Goal: Task Accomplishment & Management: Complete application form

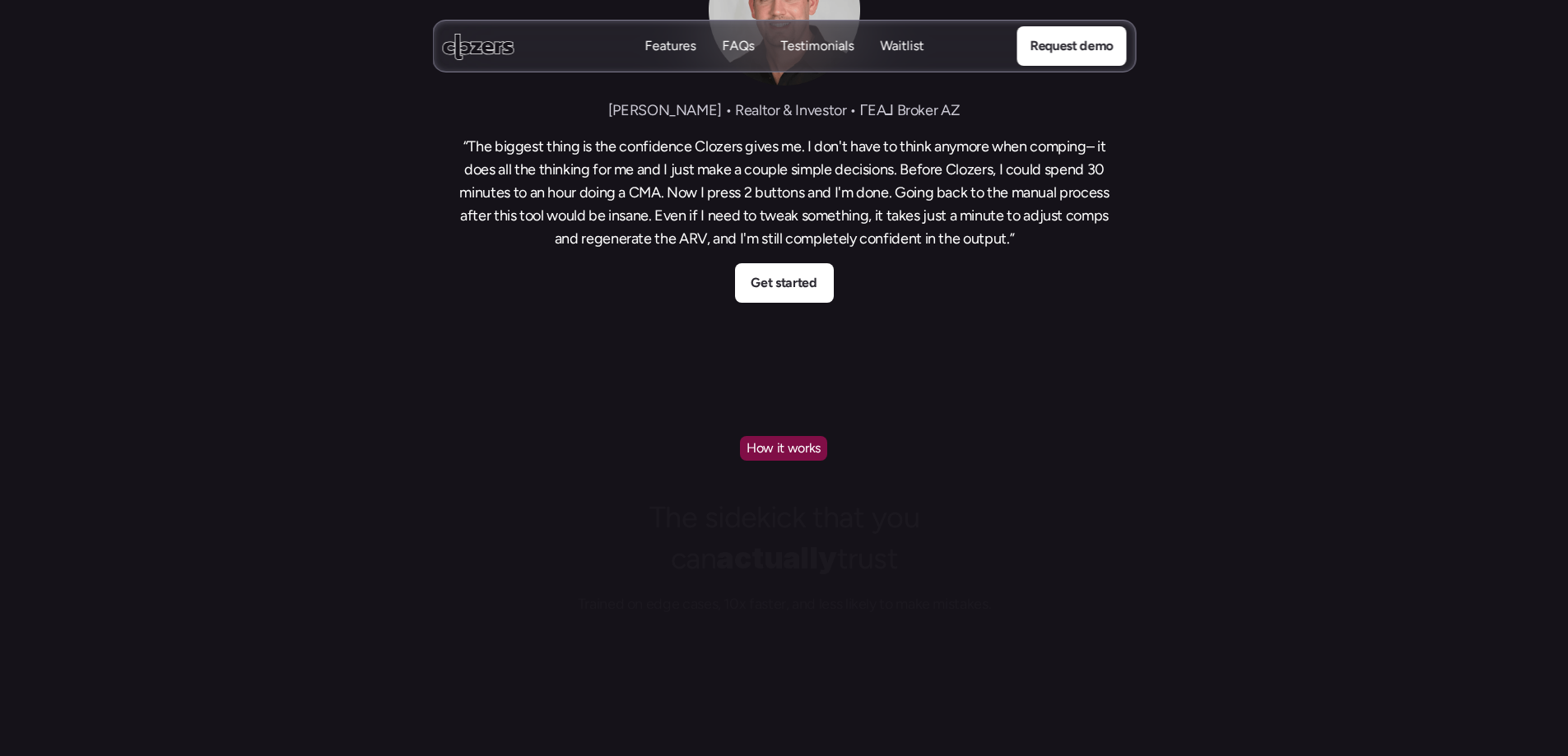
scroll to position [1235, 0]
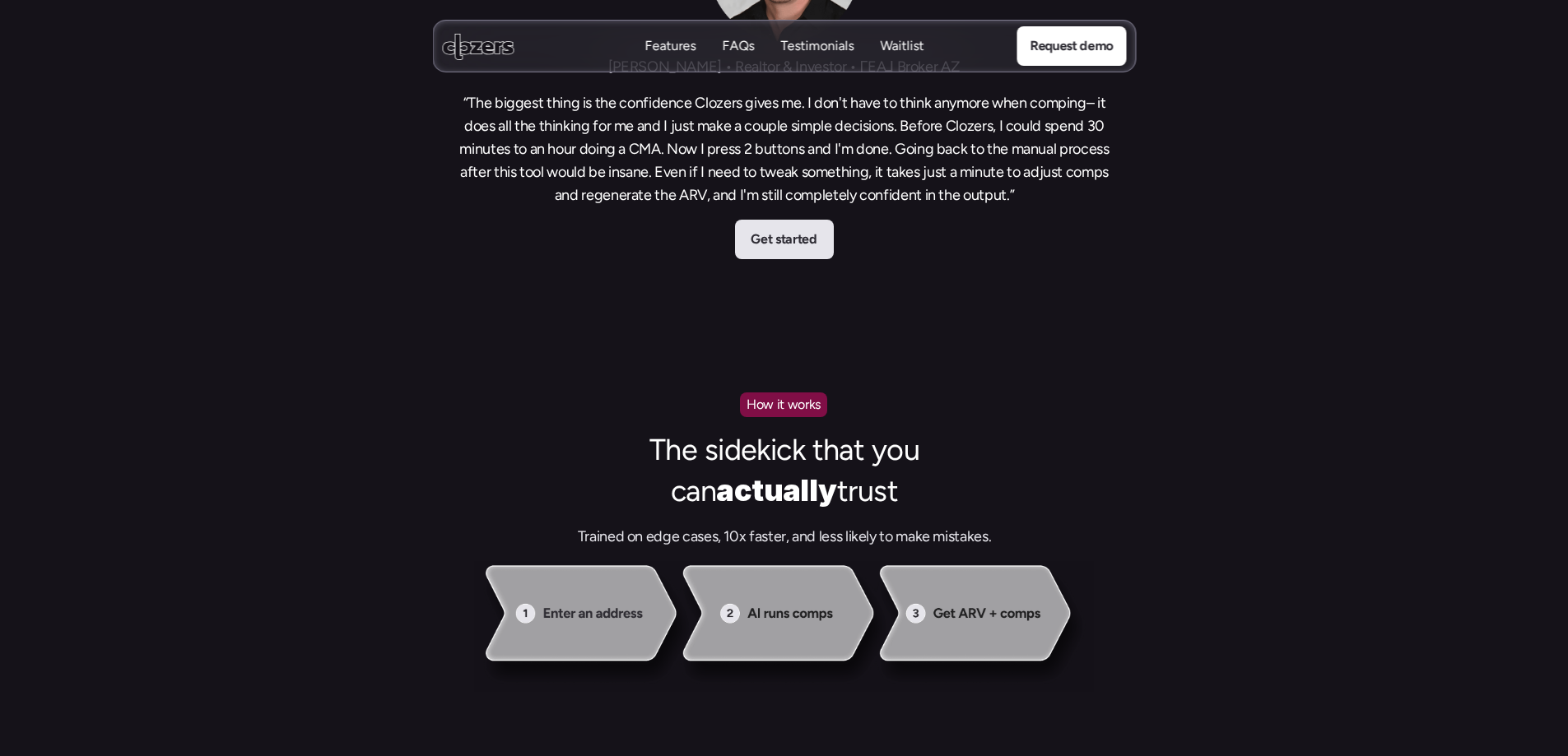
click at [776, 245] on p "Get started" at bounding box center [783, 239] width 66 height 21
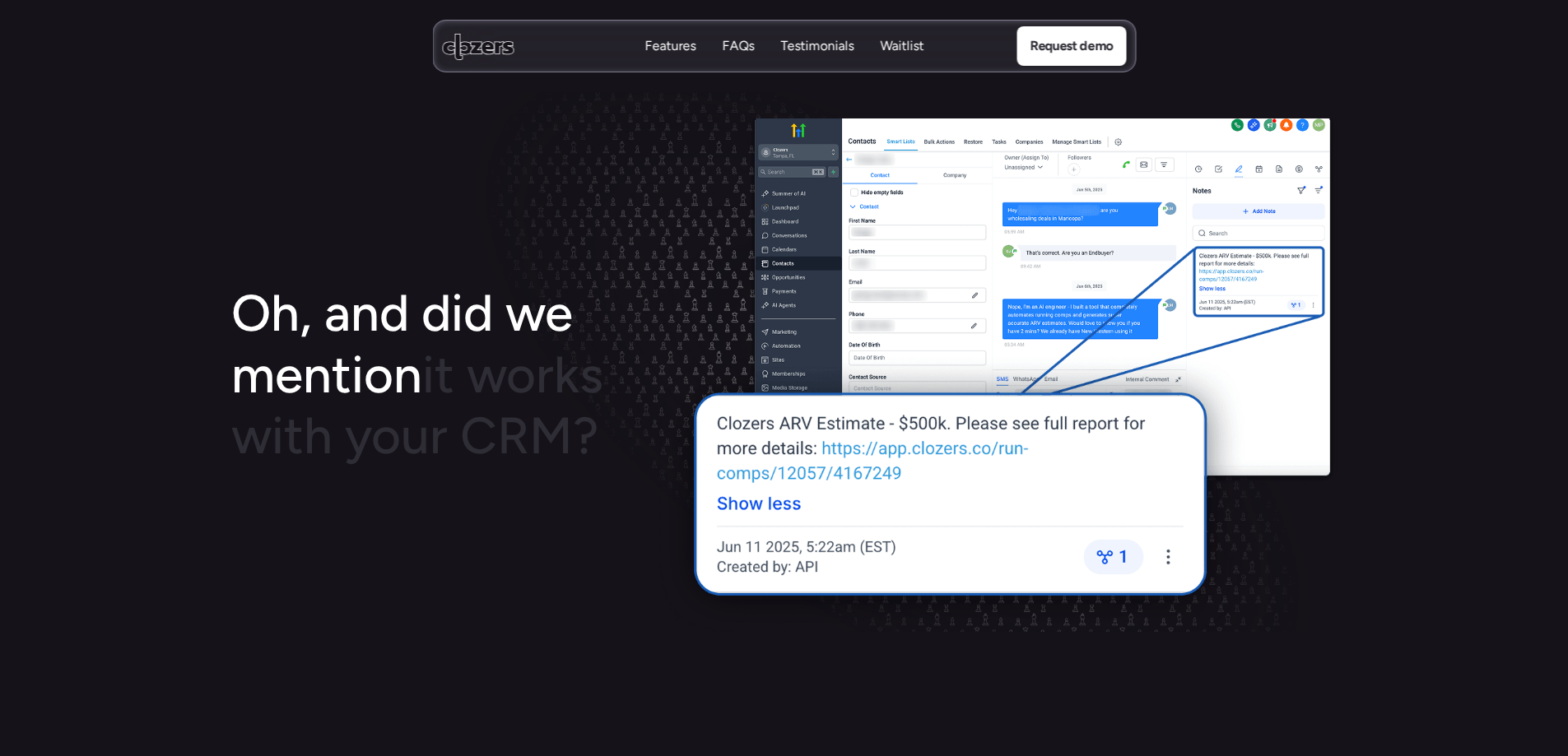
scroll to position [2222, 0]
click at [781, 500] on img at bounding box center [995, 375] width 685 height 514
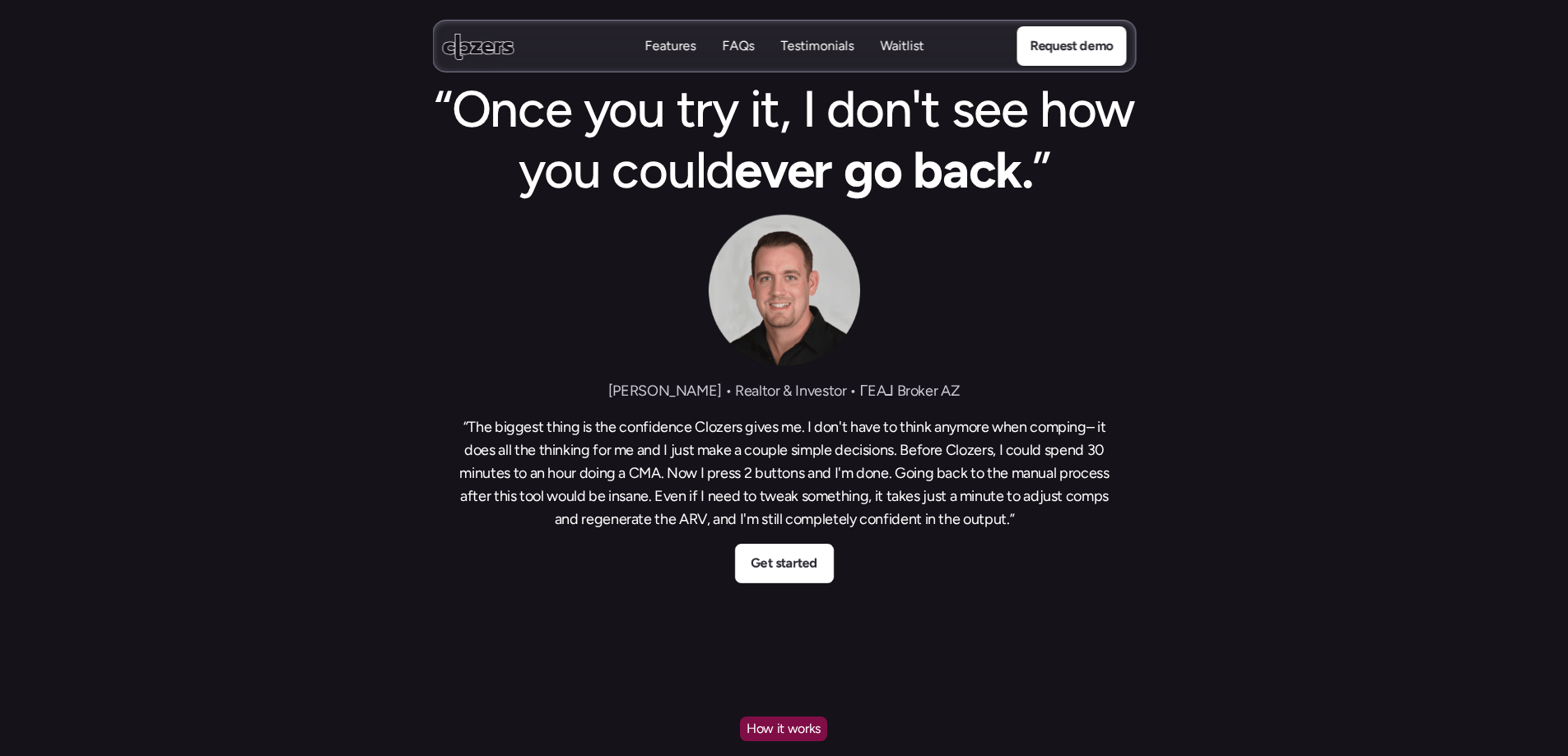
scroll to position [905, 0]
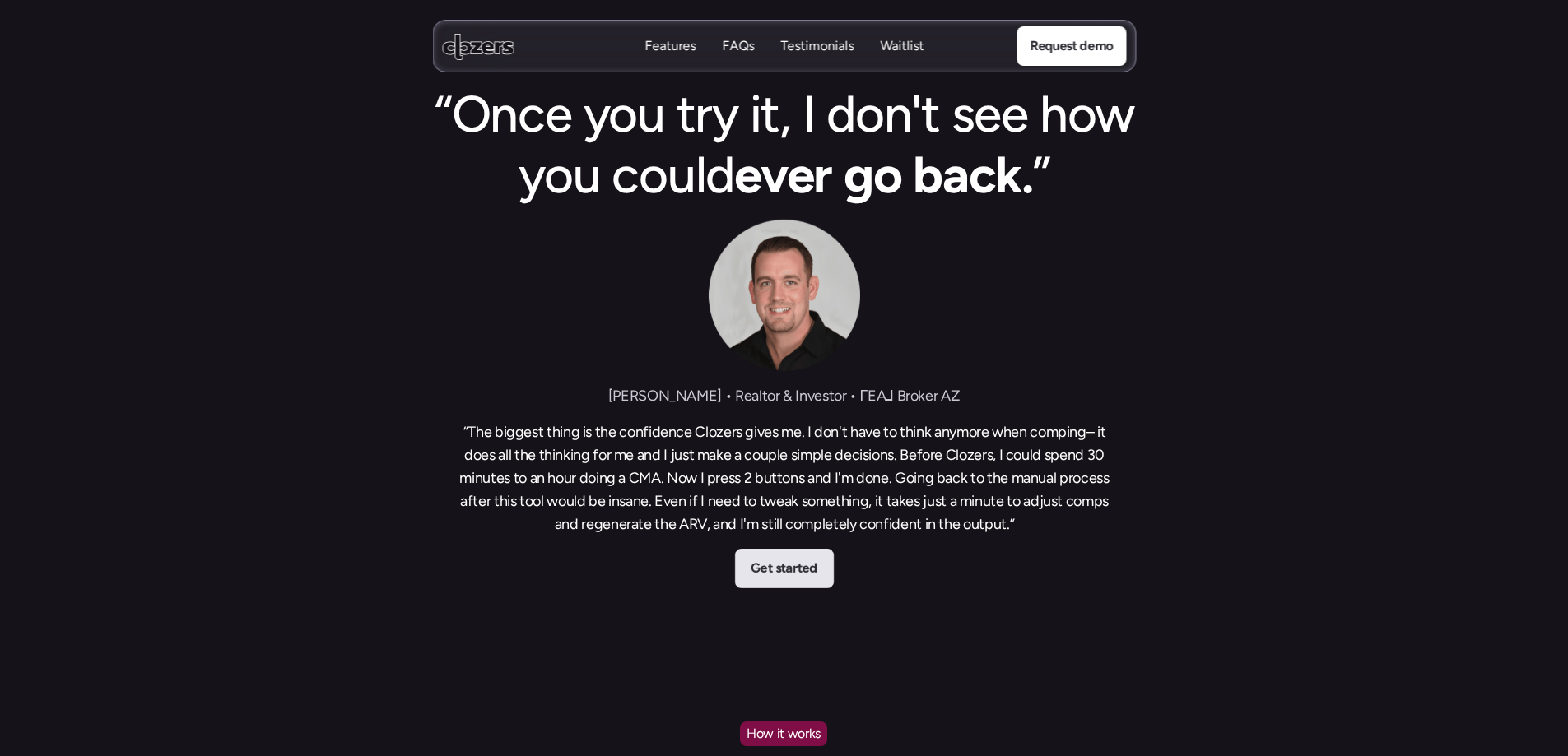
click at [799, 569] on p "Get started" at bounding box center [783, 568] width 66 height 21
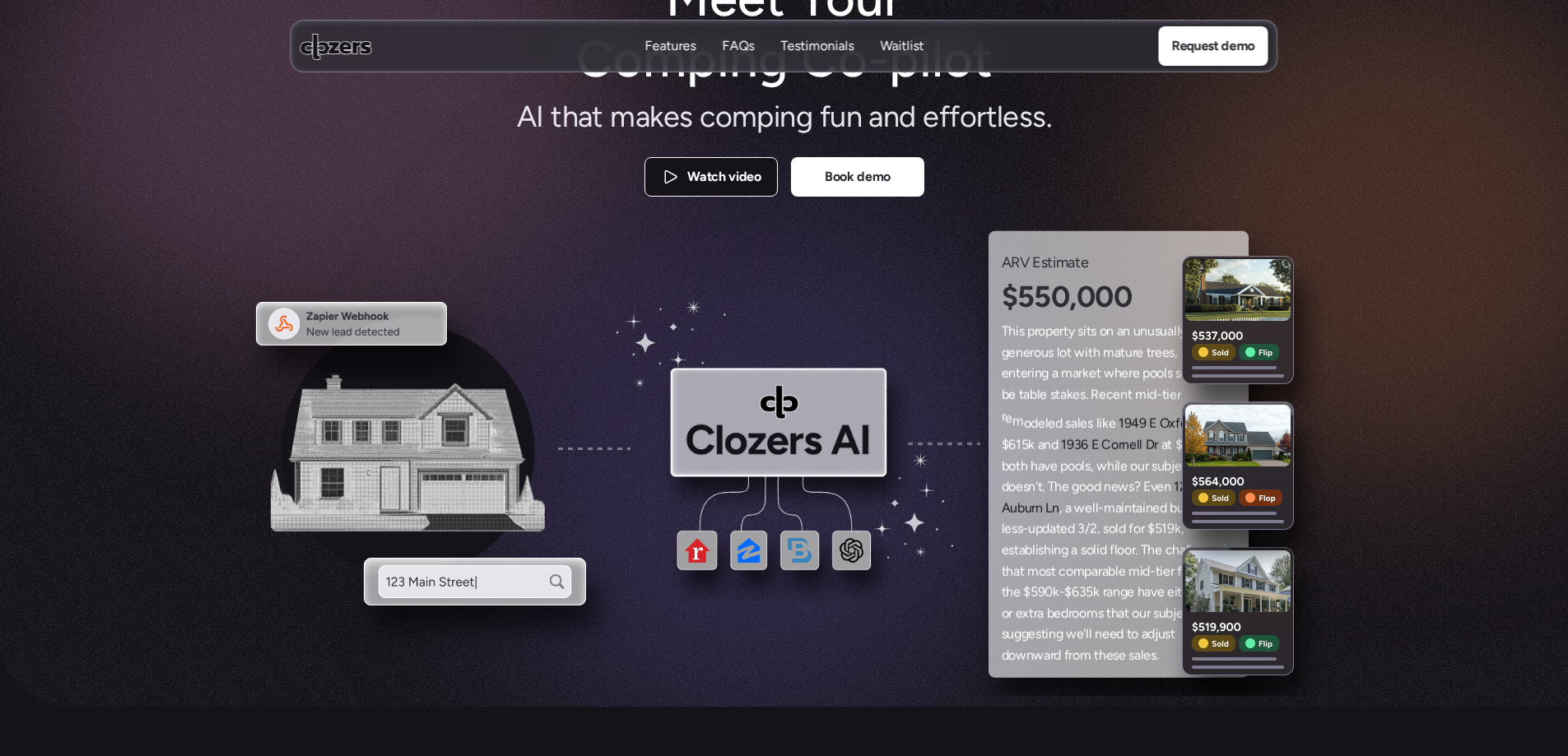
scroll to position [165, 0]
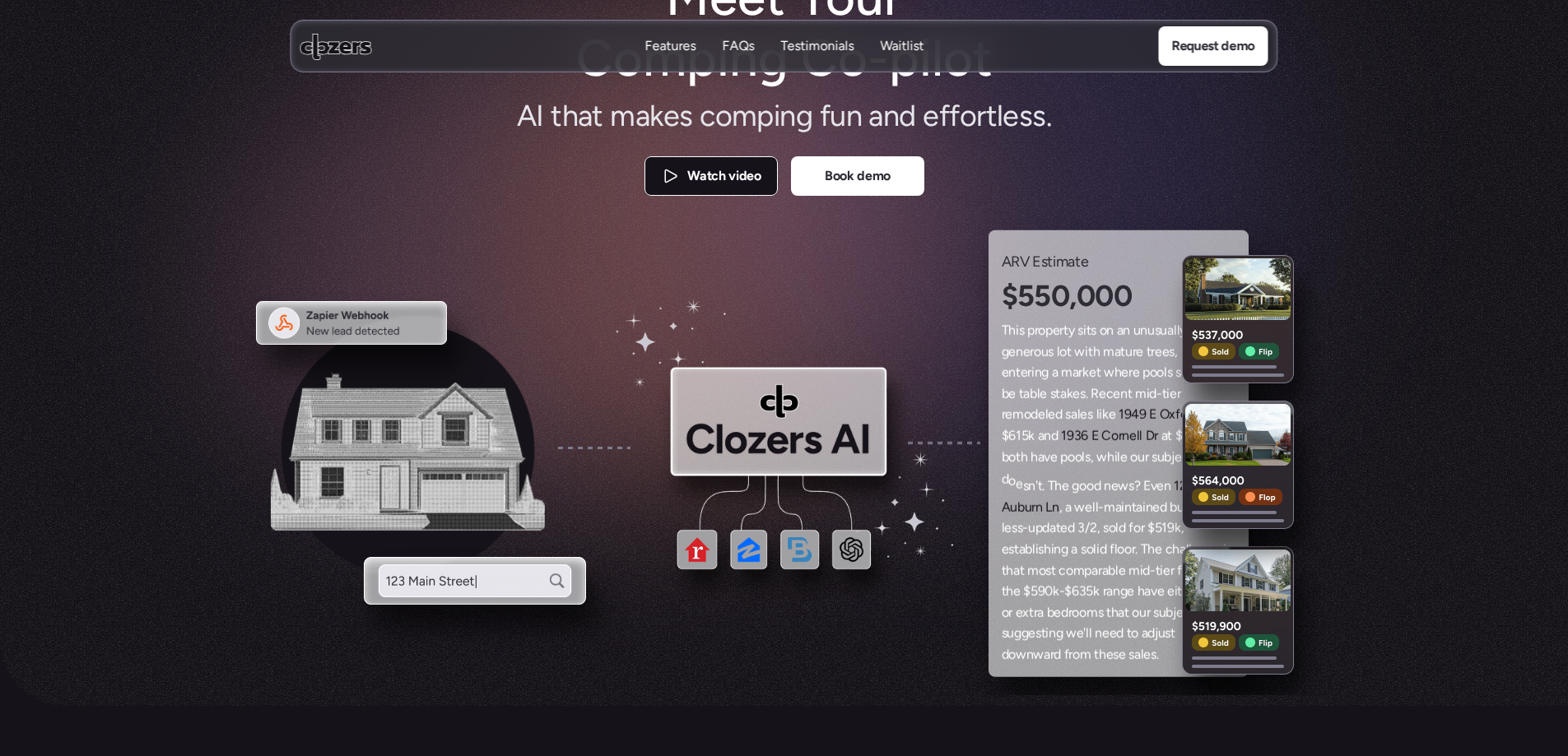
click at [718, 187] on link "Watch video" at bounding box center [711, 176] width 133 height 39
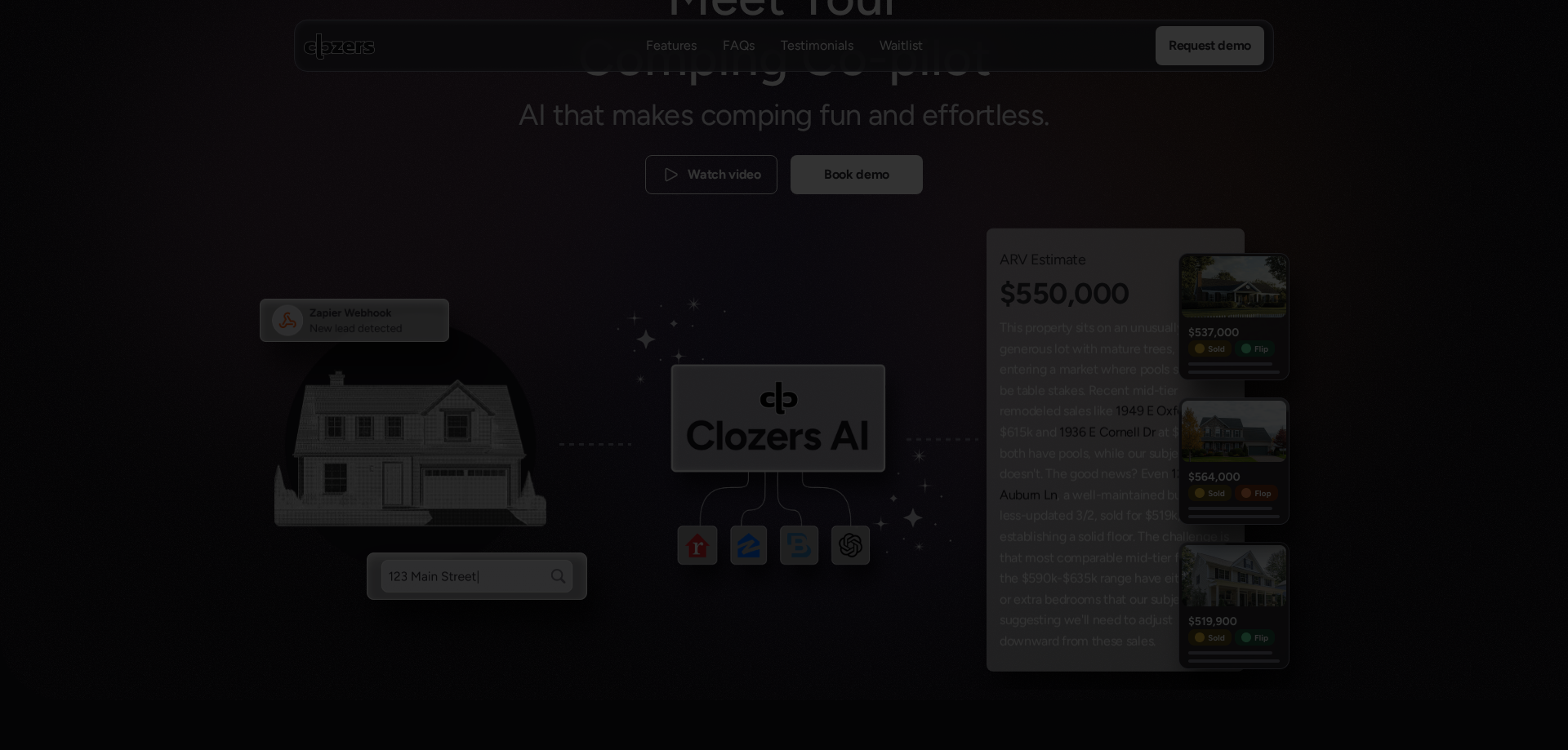
click at [1325, 167] on div at bounding box center [784, 375] width 1568 height 750
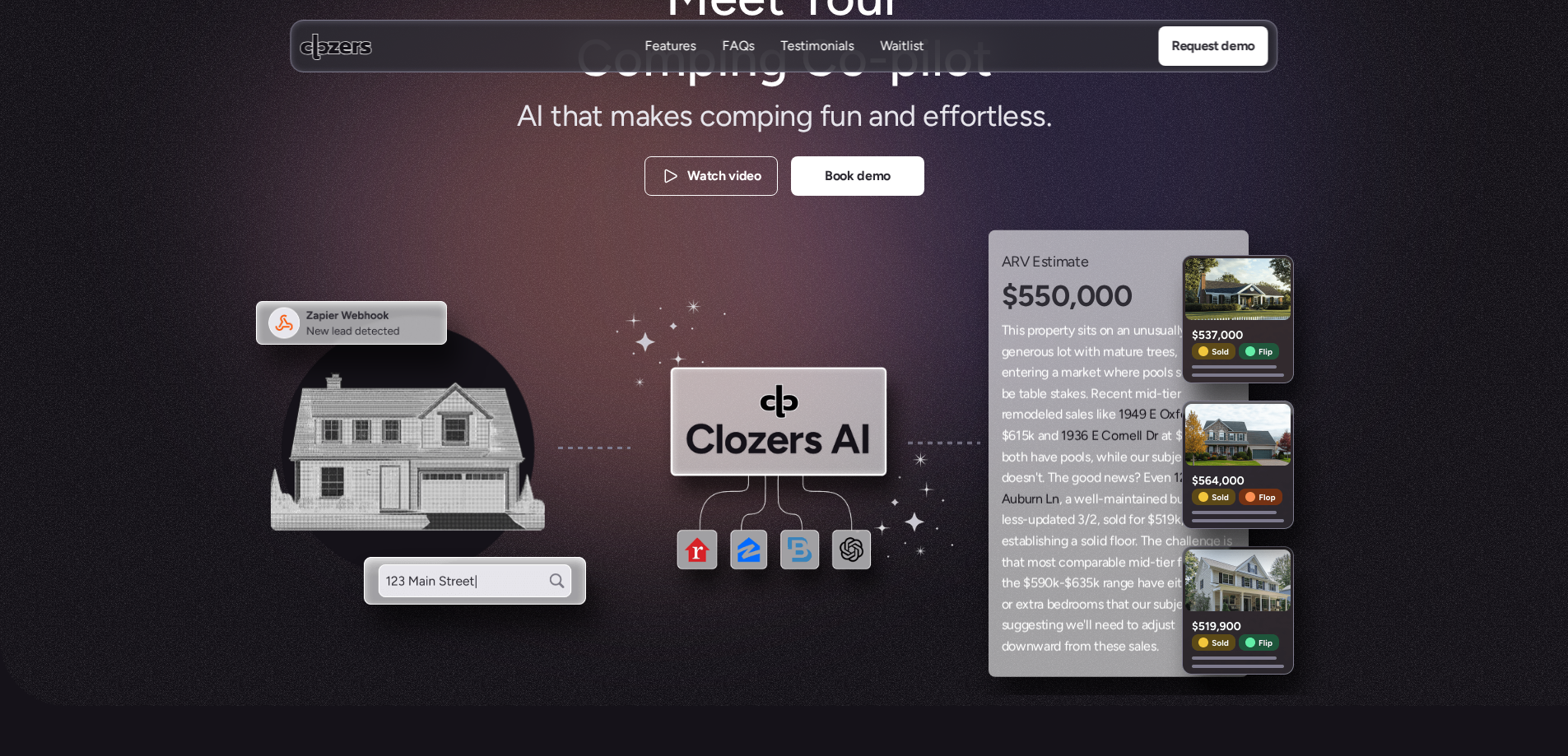
click at [804, 409] on img at bounding box center [784, 454] width 337 height 311
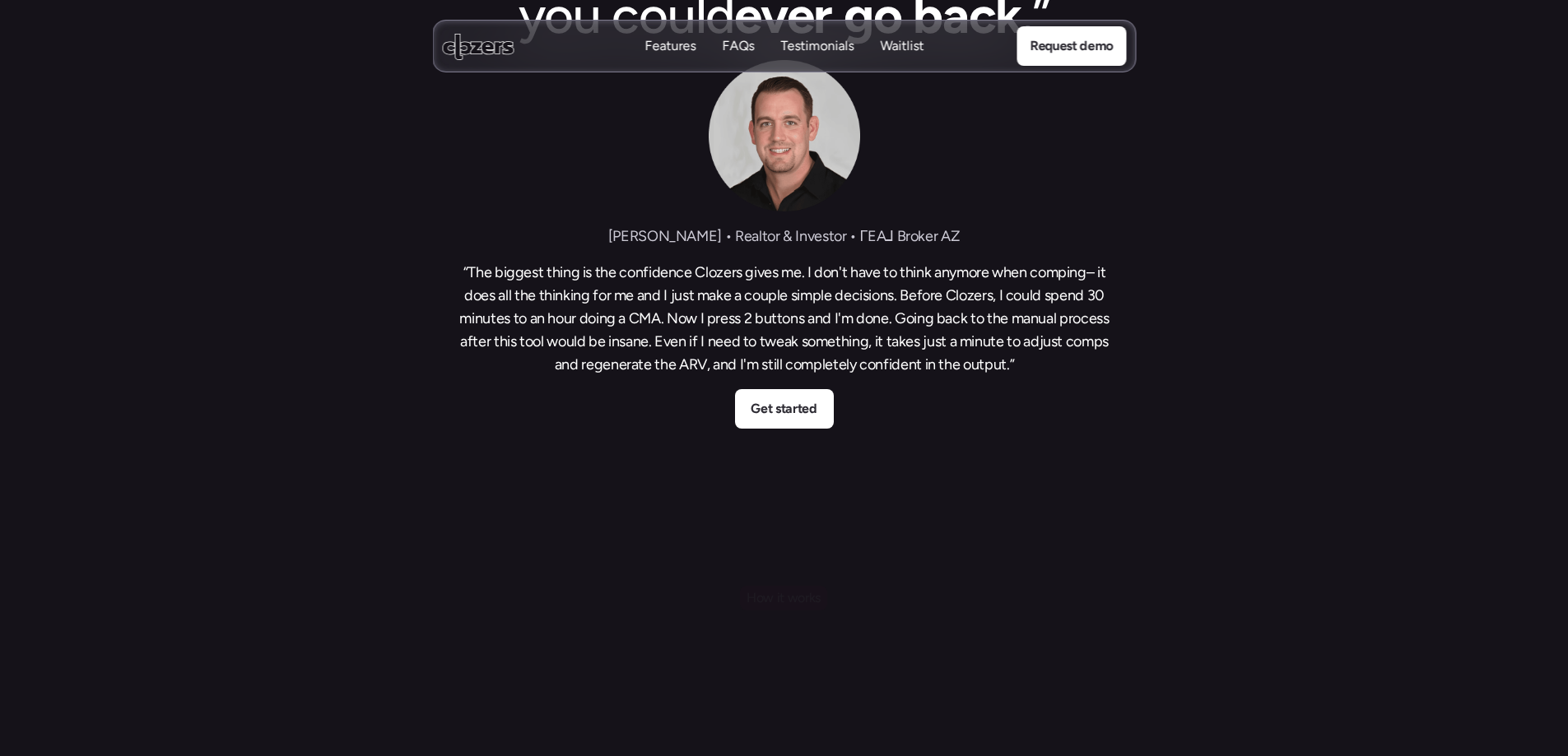
scroll to position [1070, 0]
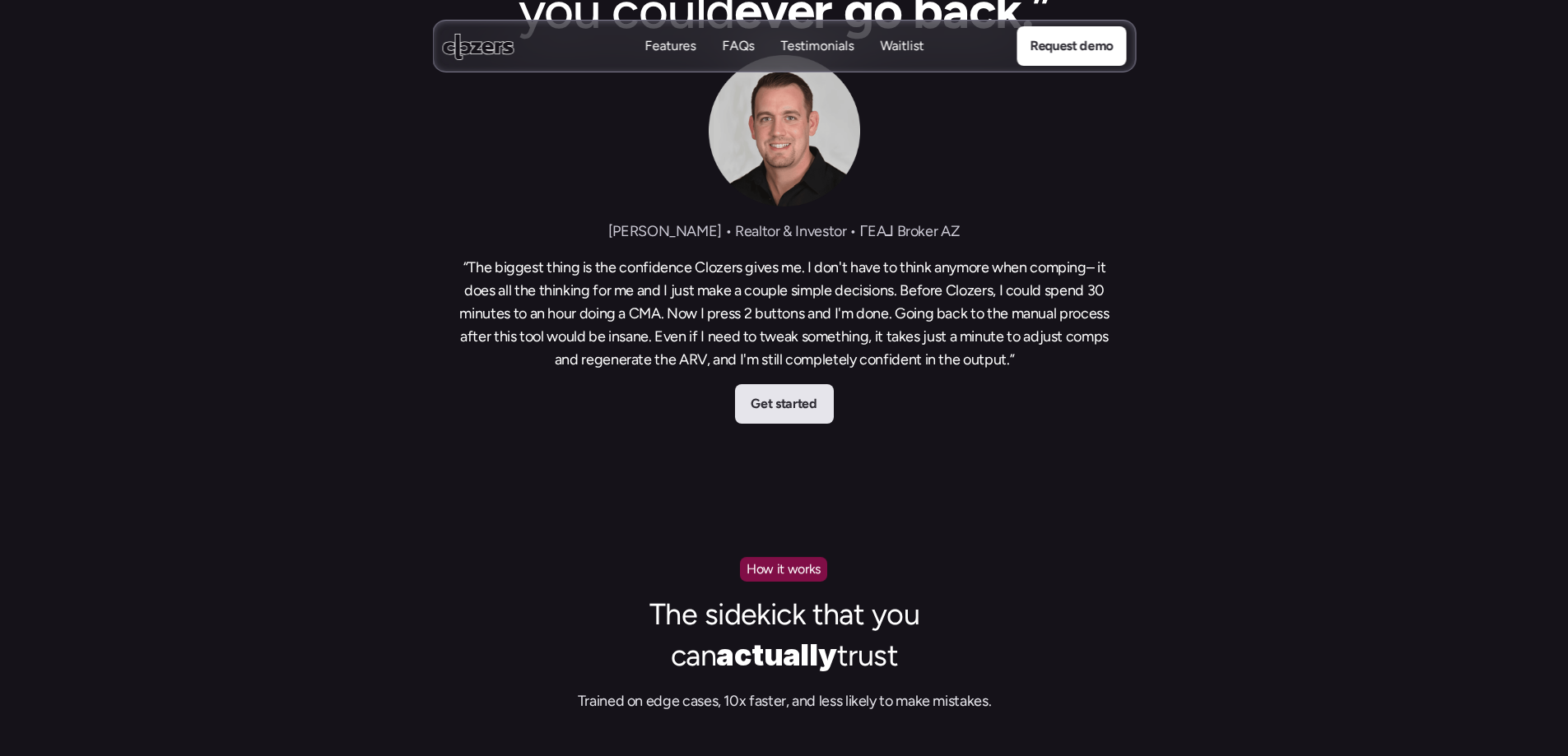
click at [797, 398] on p "Get started" at bounding box center [783, 404] width 66 height 21
